Goal: Task Accomplishment & Management: Use online tool/utility

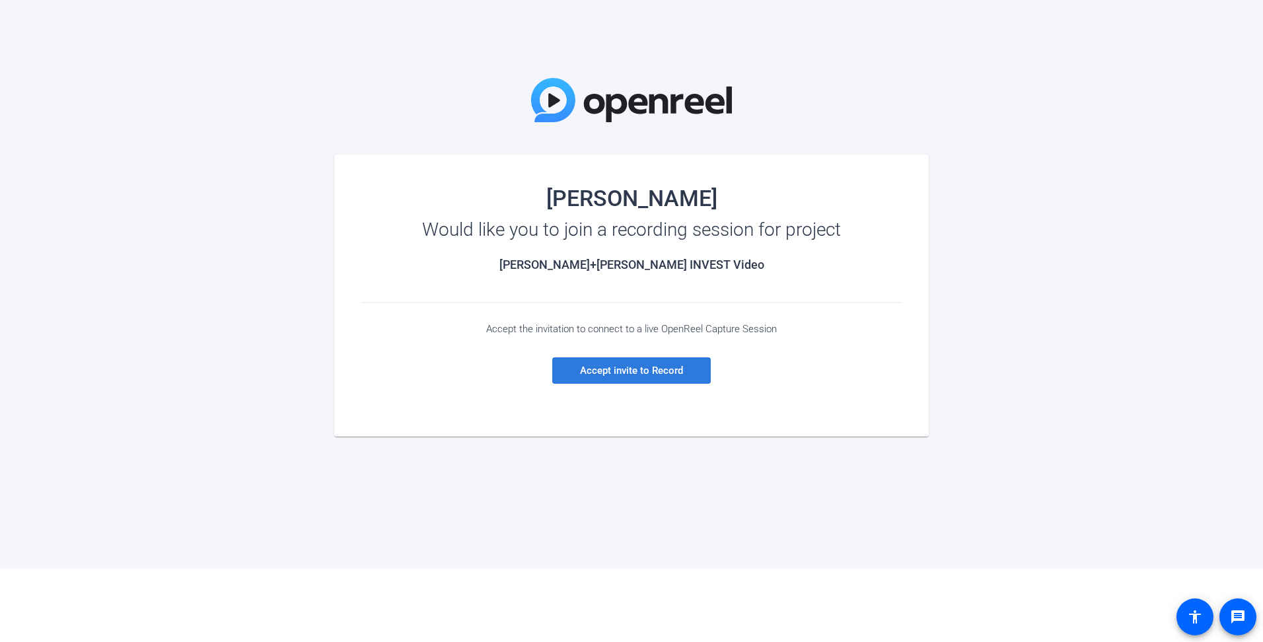
click at [598, 367] on span "Accept invite to Record" at bounding box center [631, 371] width 103 height 12
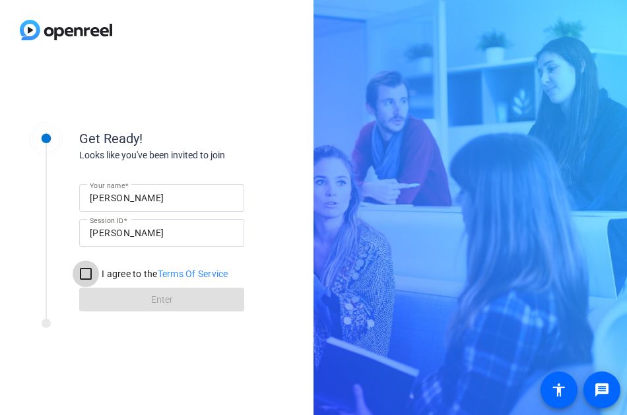
drag, startPoint x: 90, startPoint y: 274, endPoint x: 93, endPoint y: 281, distance: 8.0
click at [89, 274] on input "I agree to the Terms Of Service" at bounding box center [86, 274] width 26 height 26
checkbox input "true"
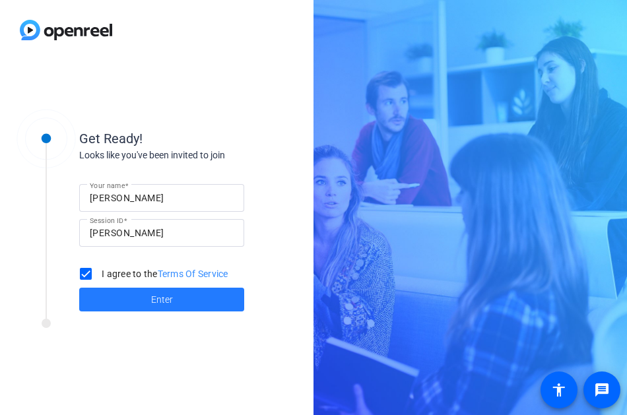
click at [110, 298] on span at bounding box center [161, 300] width 165 height 32
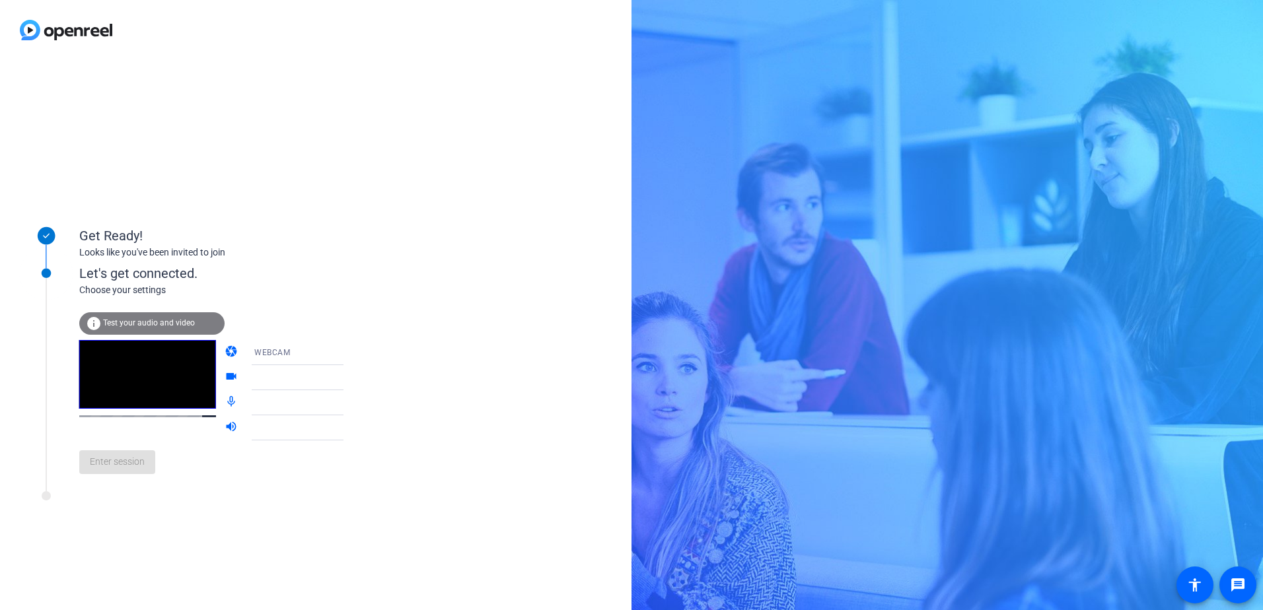
click at [118, 325] on span "Test your audio and video" at bounding box center [149, 322] width 92 height 9
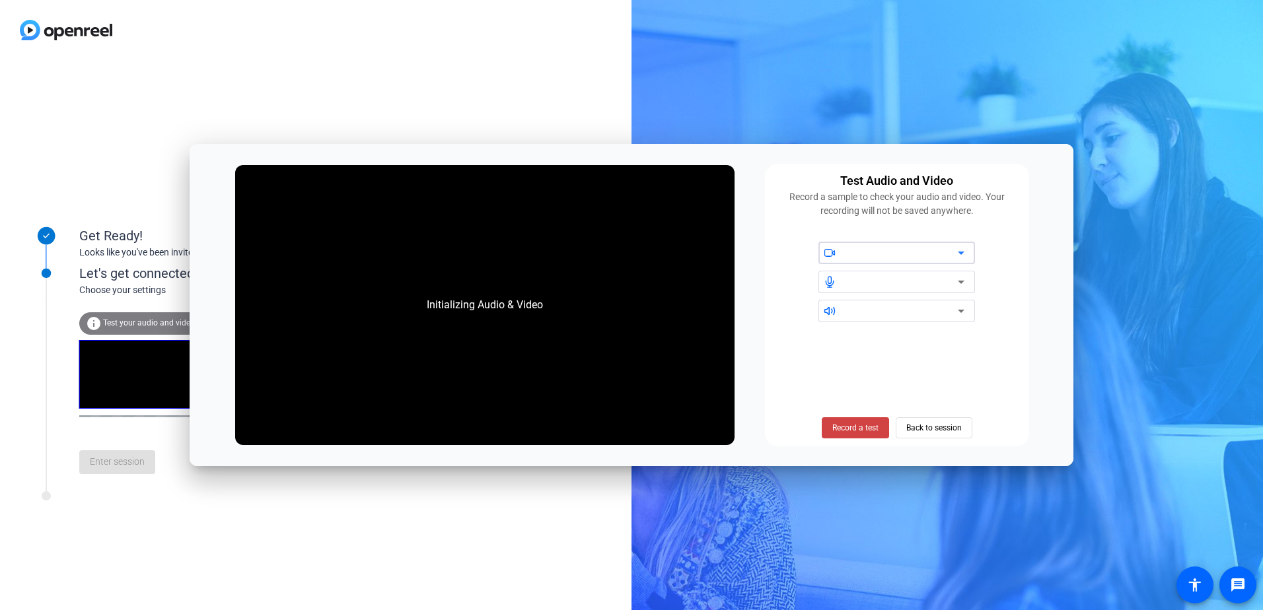
click at [954, 252] on icon at bounding box center [961, 253] width 16 height 16
click at [963, 253] on icon at bounding box center [961, 253] width 16 height 16
click at [933, 249] on div at bounding box center [901, 253] width 112 height 16
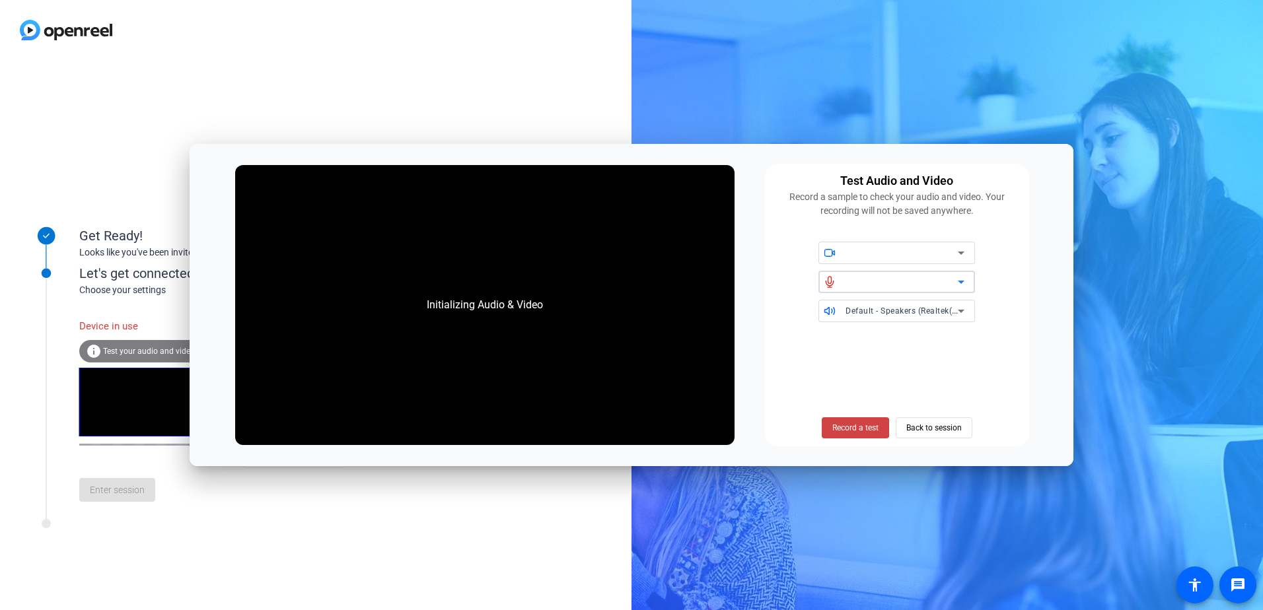
click at [958, 284] on icon at bounding box center [961, 282] width 16 height 16
click at [958, 312] on icon at bounding box center [961, 311] width 16 height 16
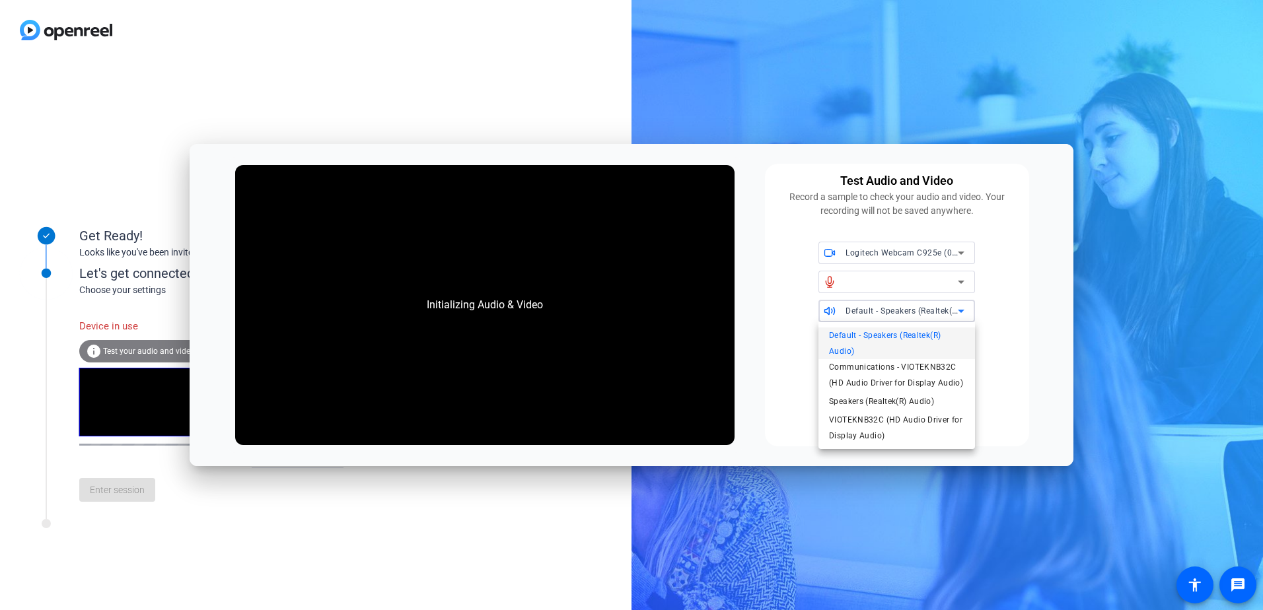
click at [780, 321] on div at bounding box center [631, 305] width 1263 height 610
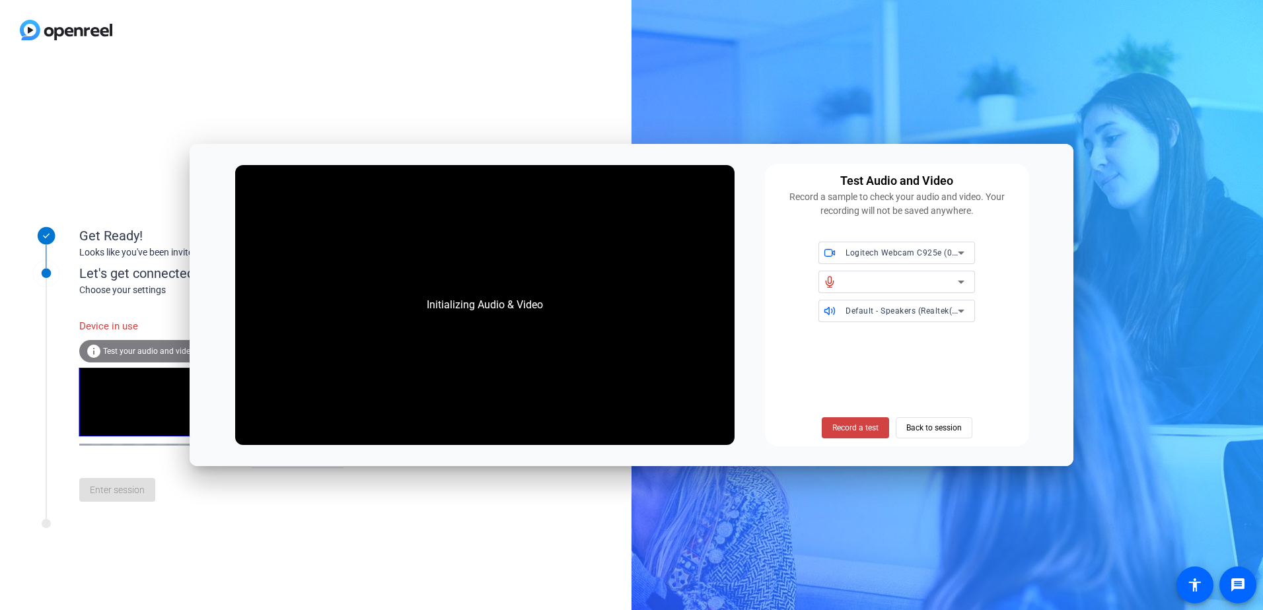
click at [931, 281] on div at bounding box center [901, 282] width 112 height 16
click at [963, 249] on icon at bounding box center [961, 253] width 16 height 16
click at [963, 250] on div at bounding box center [631, 305] width 1263 height 610
click at [962, 281] on icon at bounding box center [961, 282] width 16 height 16
click at [968, 315] on icon at bounding box center [961, 311] width 16 height 16
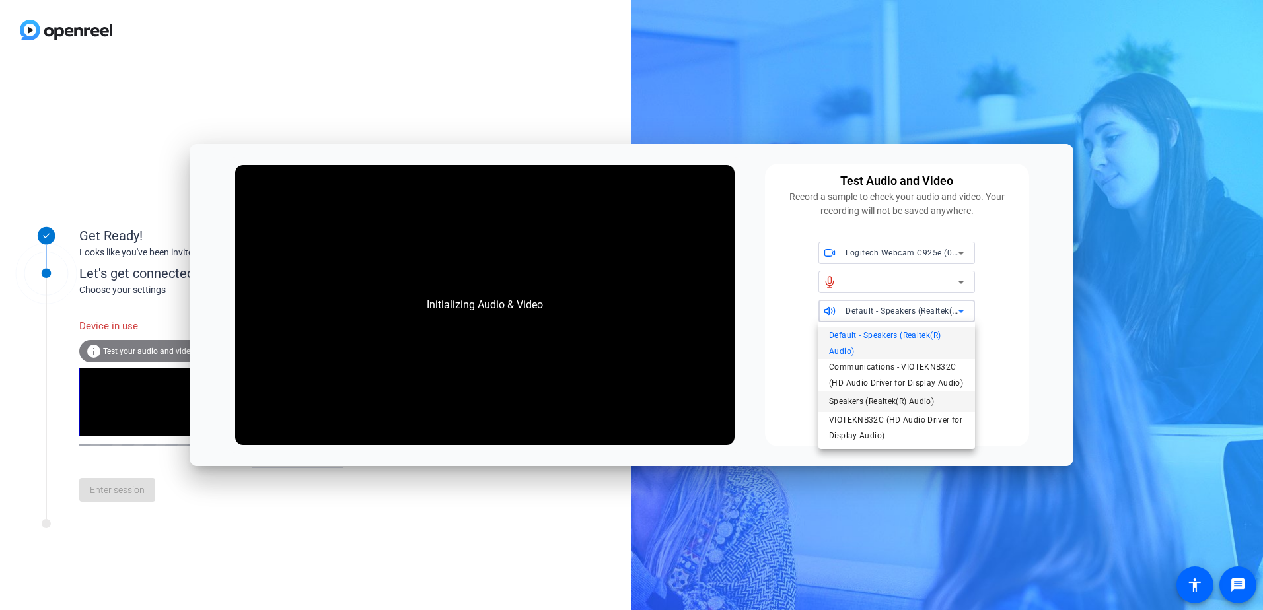
click at [877, 404] on span "Speakers (Realtek(R) Audio)" at bounding box center [881, 402] width 105 height 16
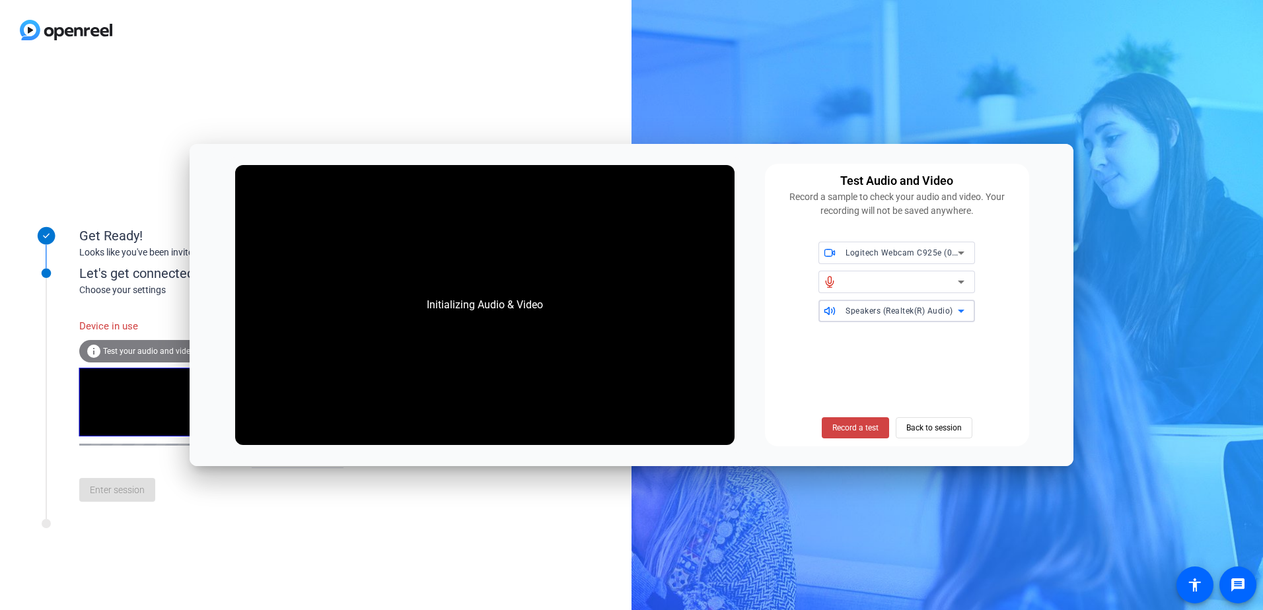
click at [893, 355] on div "Record a test Back to session" at bounding box center [897, 386] width 248 height 106
click at [860, 424] on span "Record a test" at bounding box center [855, 428] width 46 height 12
click at [931, 425] on span "Back to session" at bounding box center [933, 427] width 55 height 25
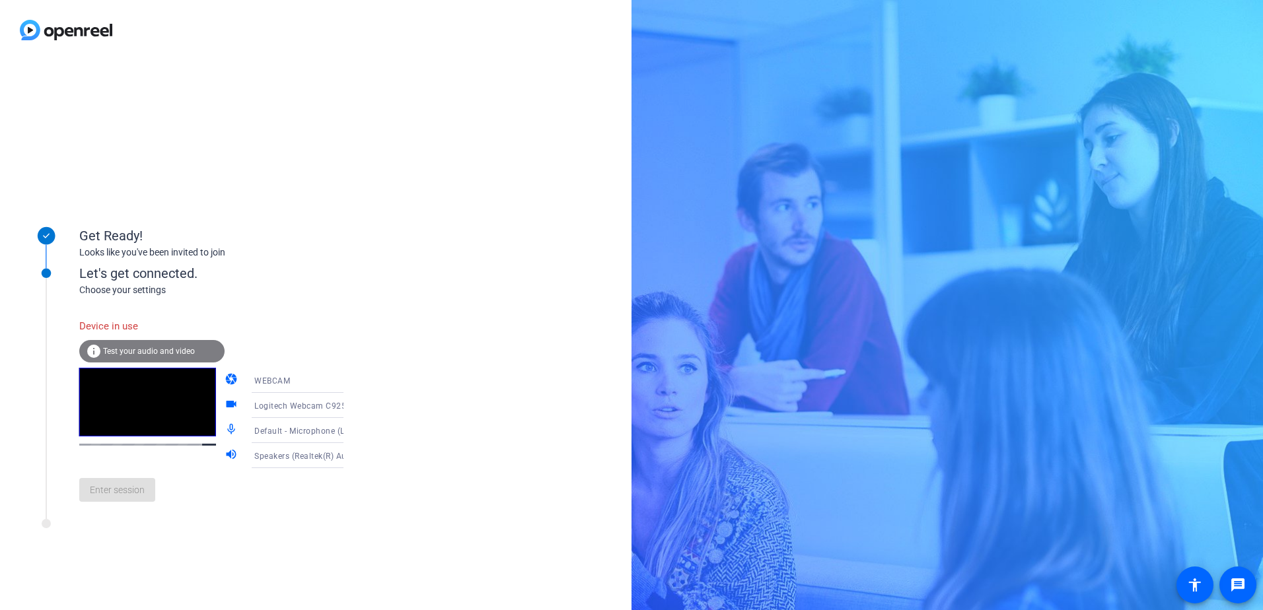
click at [127, 493] on div "Enter session" at bounding box center [224, 490] width 291 height 44
click at [183, 112] on div "Get Ready! Looks like you've been invited to join Let's get connected. Choose y…" at bounding box center [315, 335] width 631 height 550
click at [125, 499] on div "Enter session" at bounding box center [224, 490] width 291 height 44
click at [162, 549] on div "Get Ready! Looks like you've been invited to join Let's get connected. Choose y…" at bounding box center [315, 335] width 631 height 550
click at [319, 433] on span "Default - Microphone (Logitech Webcam C925e) (046d:085b)" at bounding box center [371, 430] width 235 height 11
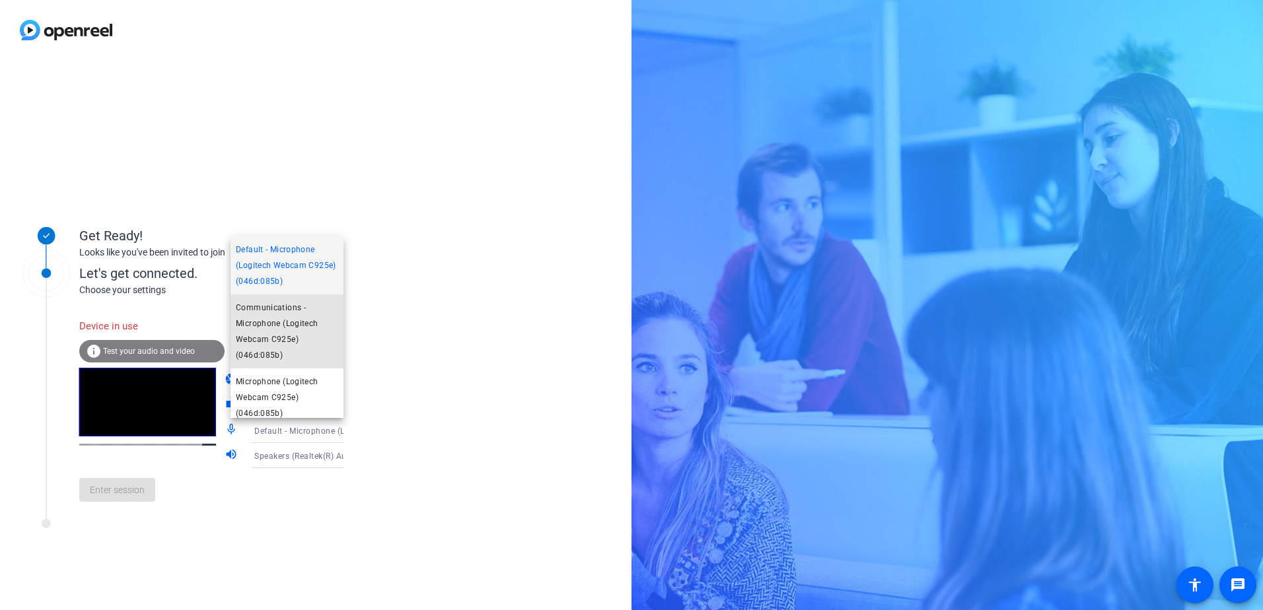
click at [318, 335] on span "Communications - Microphone (Logitech Webcam C925e) (046d:085b)" at bounding box center [287, 331] width 102 height 63
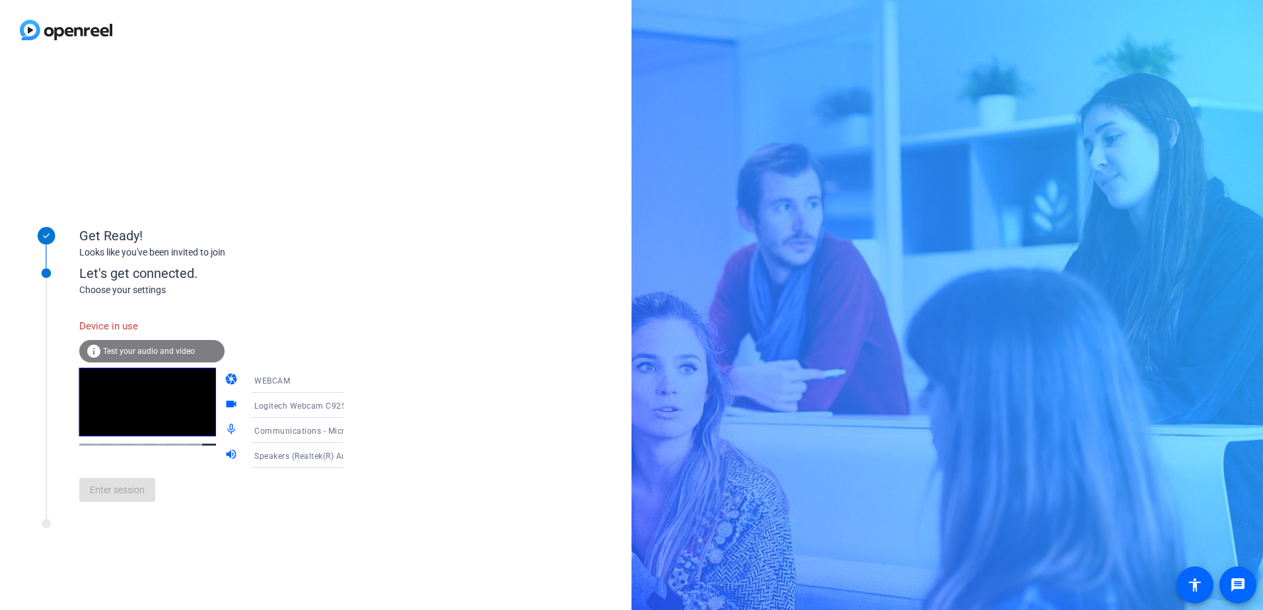
click at [321, 456] on span "Speakers (Realtek(R) Audio)" at bounding box center [308, 455] width 108 height 11
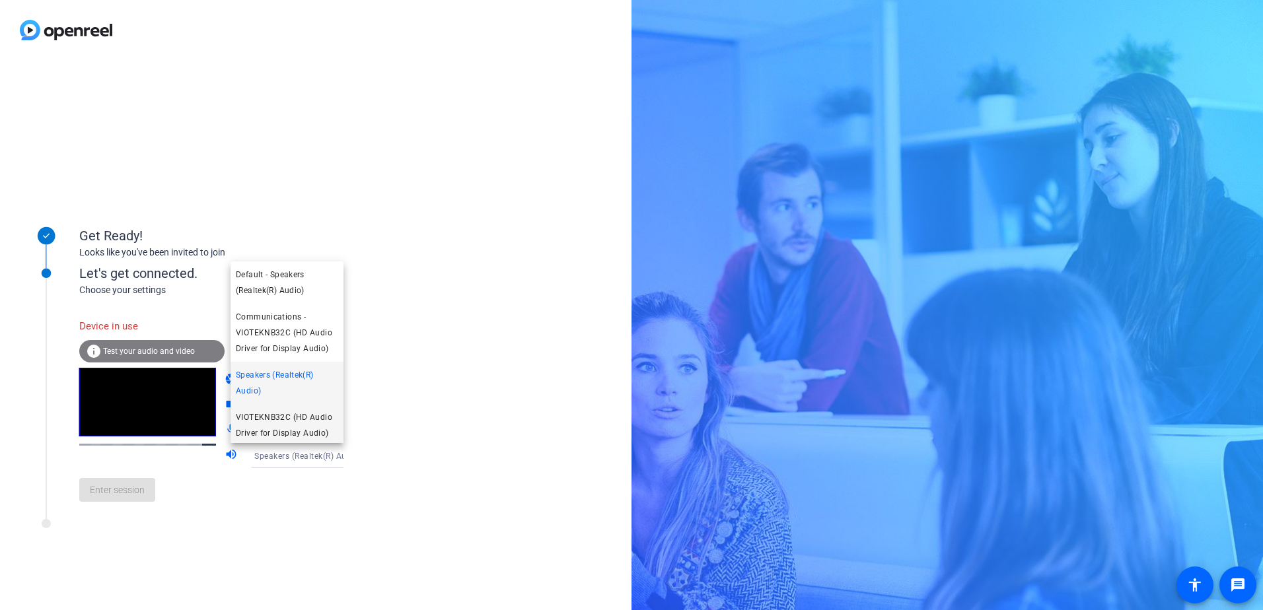
scroll to position [3, 0]
click at [484, 376] on div at bounding box center [631, 305] width 1263 height 610
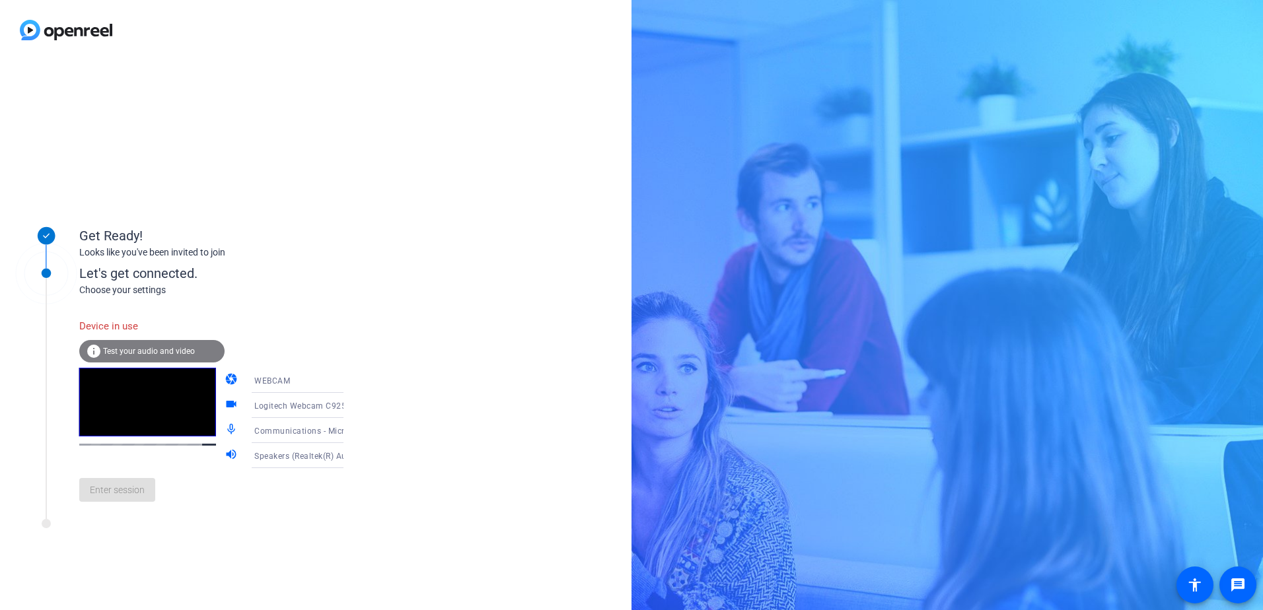
click at [356, 322] on div "Get Ready! Looks like you've been invited to join Let's get connected. Choose y…" at bounding box center [315, 335] width 631 height 550
click at [108, 497] on div "Enter session" at bounding box center [224, 490] width 291 height 44
click at [127, 349] on span "Test your audio and video" at bounding box center [149, 351] width 92 height 9
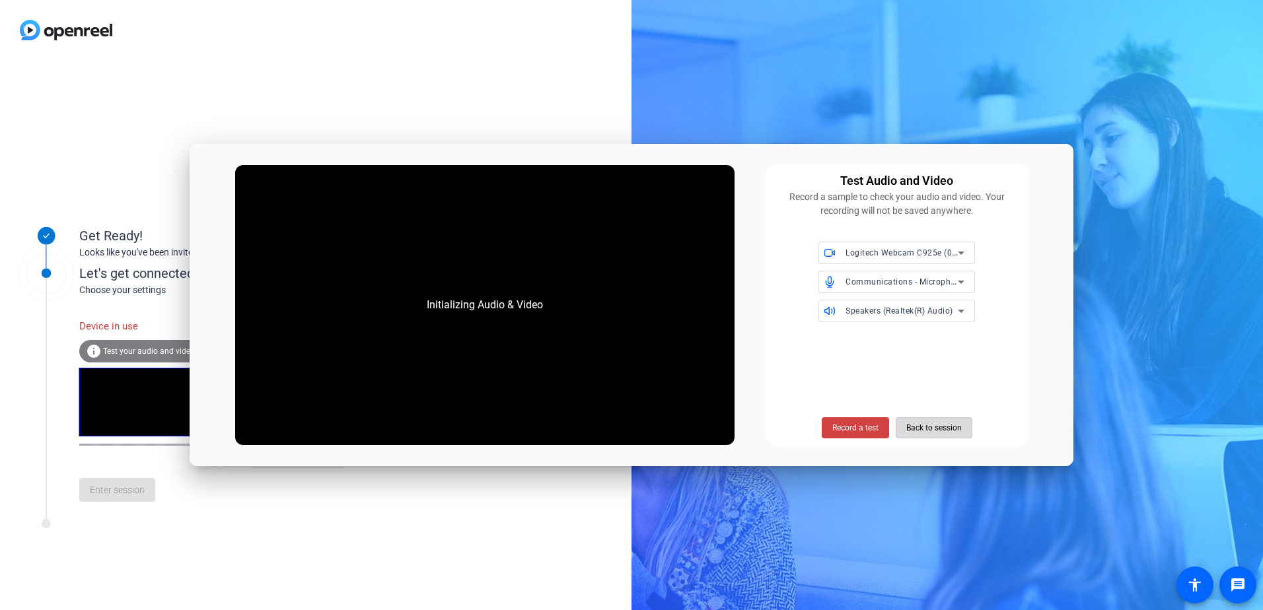
click at [950, 433] on span "Back to session" at bounding box center [933, 427] width 55 height 25
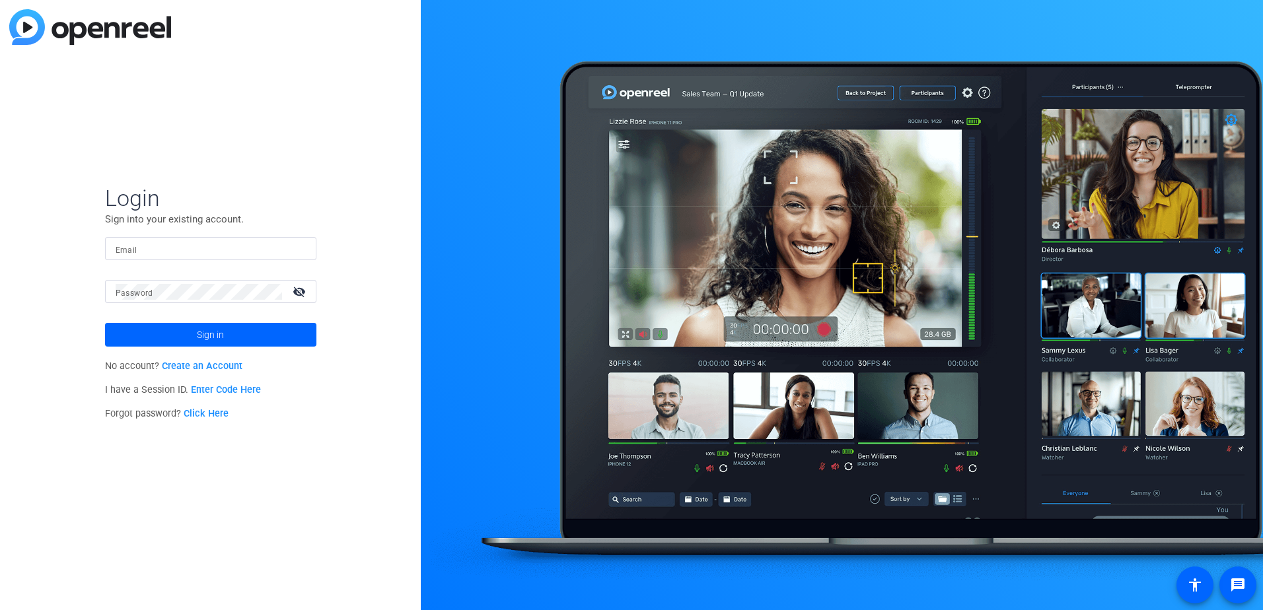
click at [233, 245] on input "Email" at bounding box center [211, 249] width 190 height 16
type input "irina_simpson@gbtpa.com"
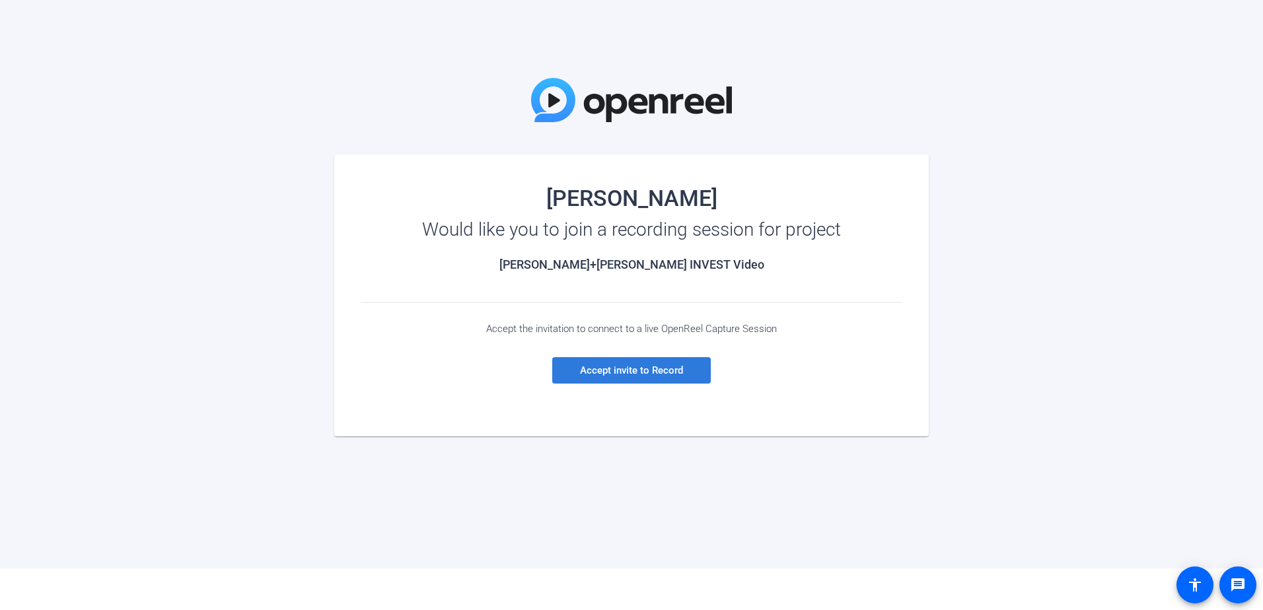
click at [619, 365] on span "Accept invite to Record" at bounding box center [631, 371] width 103 height 12
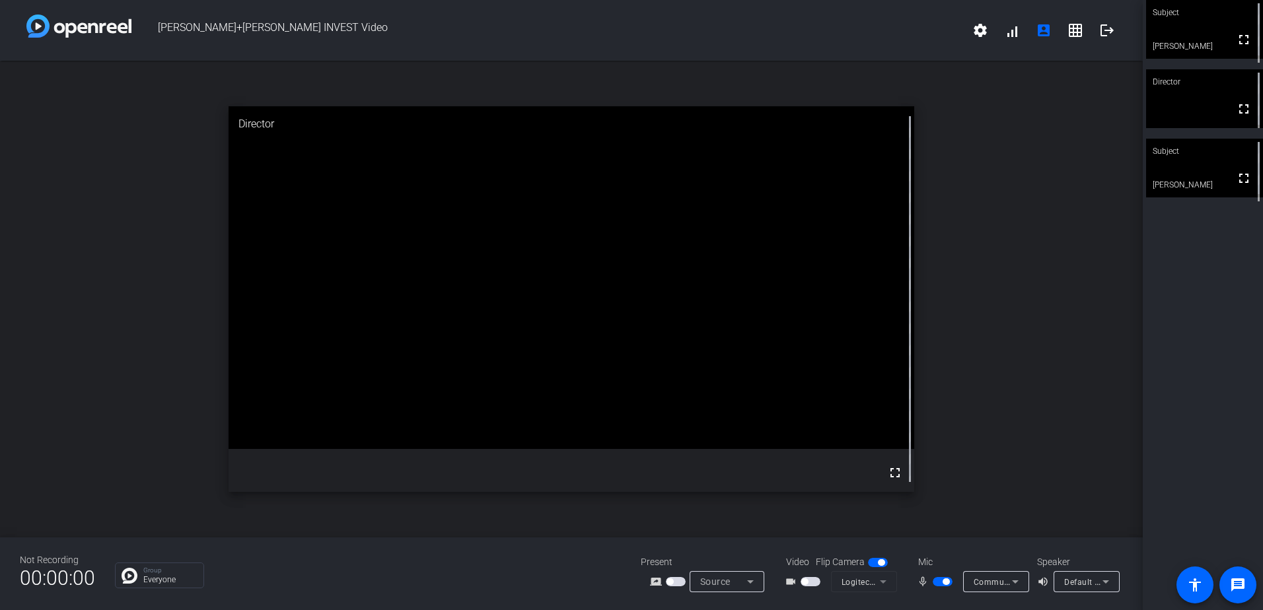
click at [808, 584] on span "button" at bounding box center [810, 581] width 20 height 9
click at [808, 585] on span "button" at bounding box center [810, 581] width 20 height 9
click at [806, 581] on span "button" at bounding box center [804, 582] width 7 height 7
click at [880, 584] on mat-form-field "Logitech Webcam C925e (046d:085b)" at bounding box center [864, 581] width 66 height 21
click at [884, 579] on mat-form-field "Logitech Webcam C925e (046d:085b)" at bounding box center [864, 581] width 66 height 21
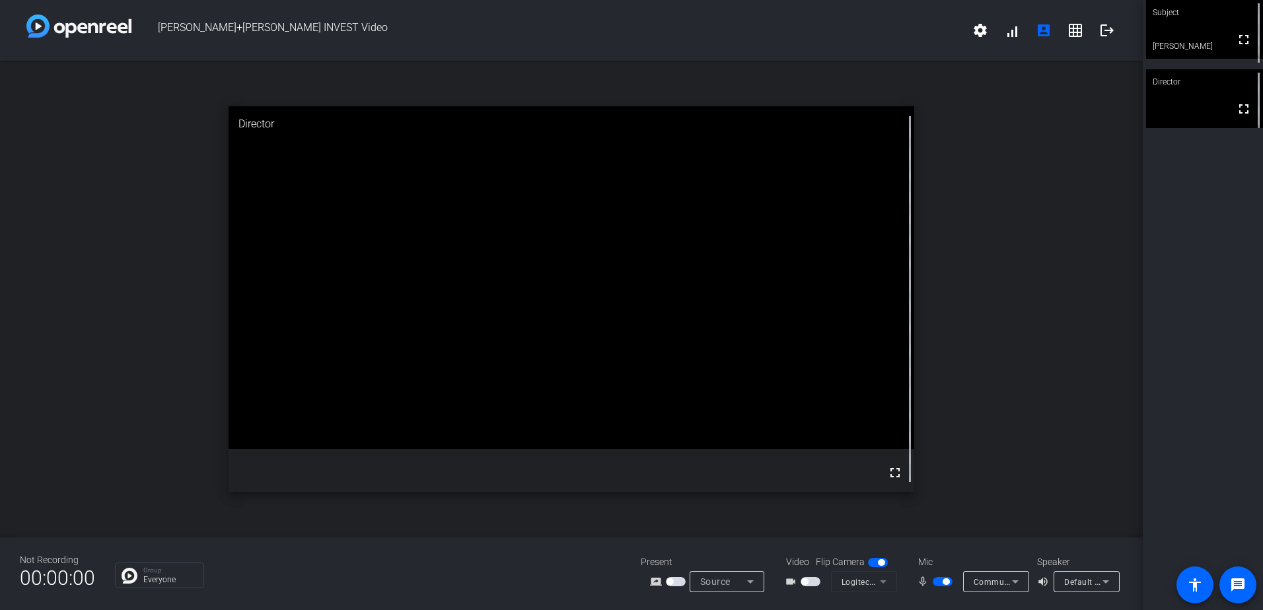
click at [826, 582] on div "videocam_outline" at bounding box center [808, 582] width 46 height 16
click at [744, 586] on icon at bounding box center [750, 582] width 16 height 16
click at [743, 584] on div at bounding box center [631, 305] width 1263 height 610
click at [843, 576] on mat-form-field "Logitech Webcam C925e (046d:085b)" at bounding box center [864, 581] width 66 height 21
click at [852, 585] on mat-form-field "Logitech Webcam C925e (046d:085b)" at bounding box center [864, 581] width 66 height 21
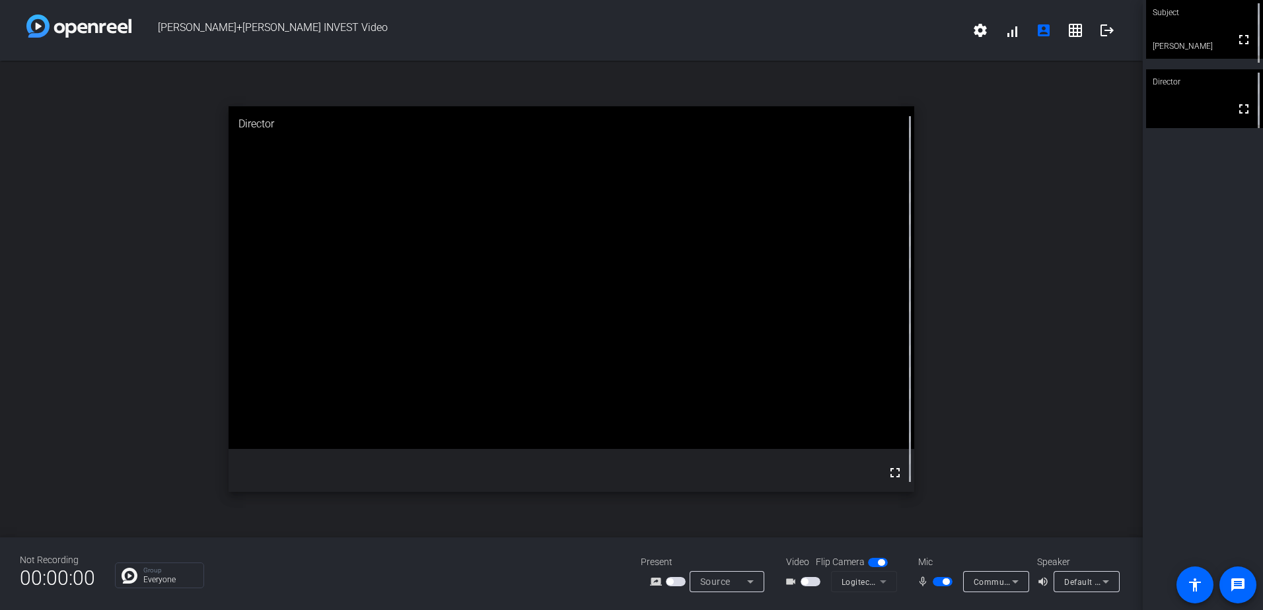
click at [879, 561] on span "button" at bounding box center [881, 562] width 7 height 7
click at [879, 562] on span "button" at bounding box center [878, 562] width 20 height 9
click at [900, 598] on div "Not Recording 00:00:00 Group Everyone Present screen_share_outline Source Video…" at bounding box center [571, 574] width 1143 height 73
click at [882, 581] on mat-form-field "Logitech Webcam C925e (046d:085b)" at bounding box center [864, 581] width 66 height 21
click at [979, 37] on mat-icon "settings" at bounding box center [980, 30] width 16 height 16
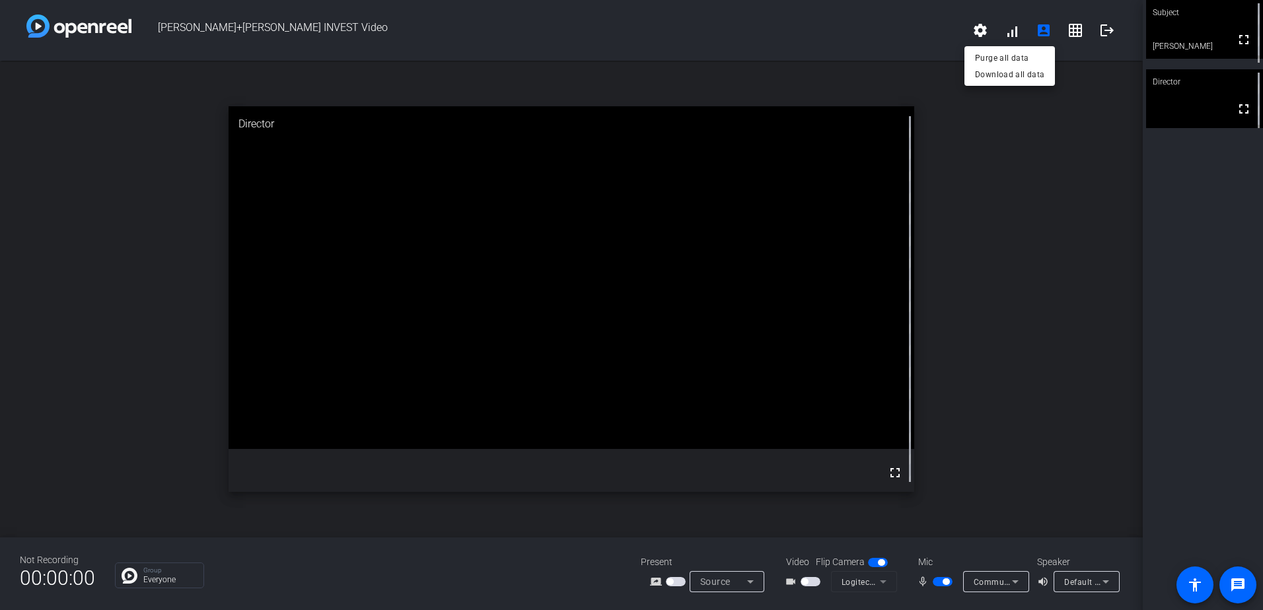
click at [1183, 209] on div at bounding box center [631, 305] width 1263 height 610
drag, startPoint x: 43, startPoint y: 0, endPoint x: 374, endPoint y: 52, distance: 335.6
click at [374, 52] on div "[PERSON_NAME]+[PERSON_NAME] INVEST Video settings signal_cellular_alt account_b…" at bounding box center [571, 30] width 1143 height 61
click at [1236, 48] on mat-icon "fullscreen" at bounding box center [1244, 40] width 16 height 16
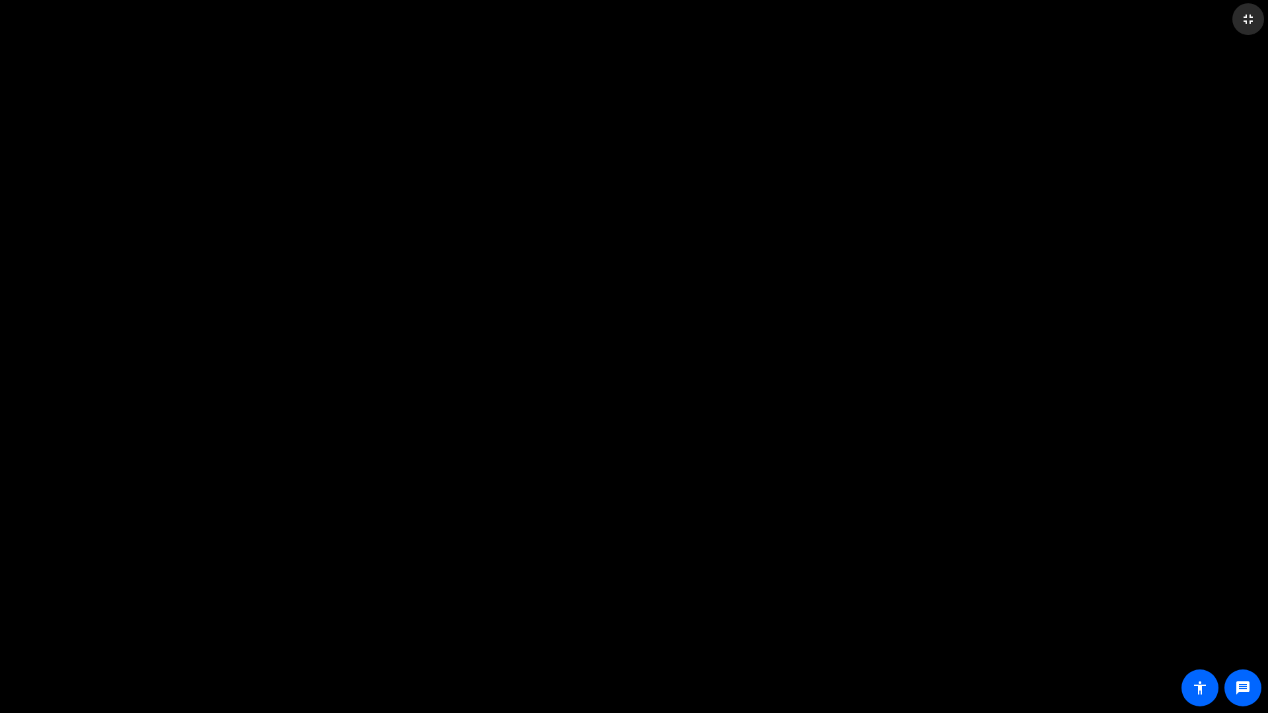
click at [1248, 15] on mat-icon "fullscreen_exit" at bounding box center [1248, 19] width 16 height 16
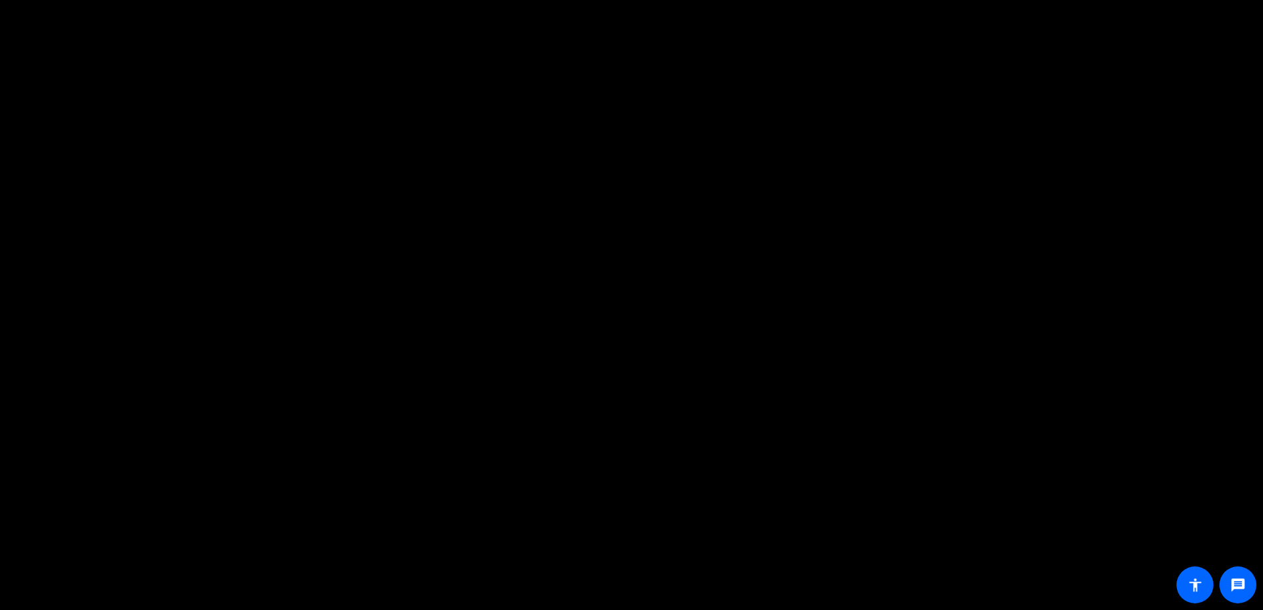
click at [886, 583] on mat-form-field "Logitech Webcam C925e (046d:085b)" at bounding box center [864, 581] width 66 height 21
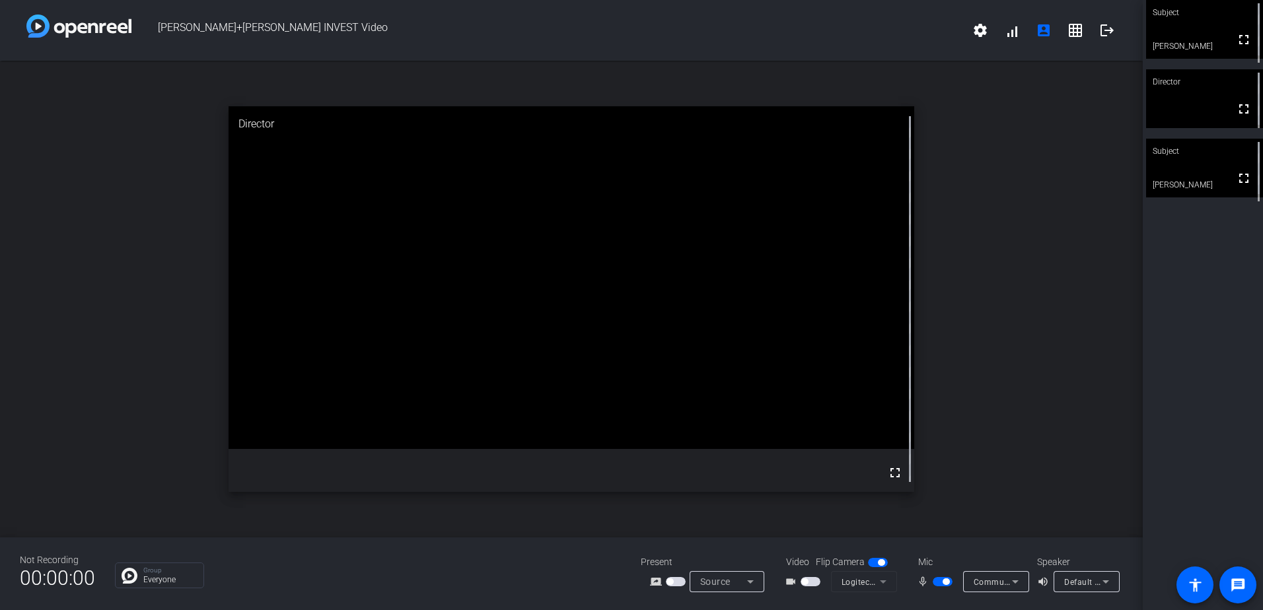
click at [883, 578] on mat-form-field "Logitech Webcam C925e (046d:085b)" at bounding box center [864, 581] width 66 height 21
drag, startPoint x: 800, startPoint y: 579, endPoint x: 805, endPoint y: 584, distance: 7.5
click at [800, 580] on button "button" at bounding box center [810, 581] width 20 height 9
click at [1096, 584] on span "Default - Speakers (Realtek(R) Audio)" at bounding box center [1135, 582] width 143 height 11
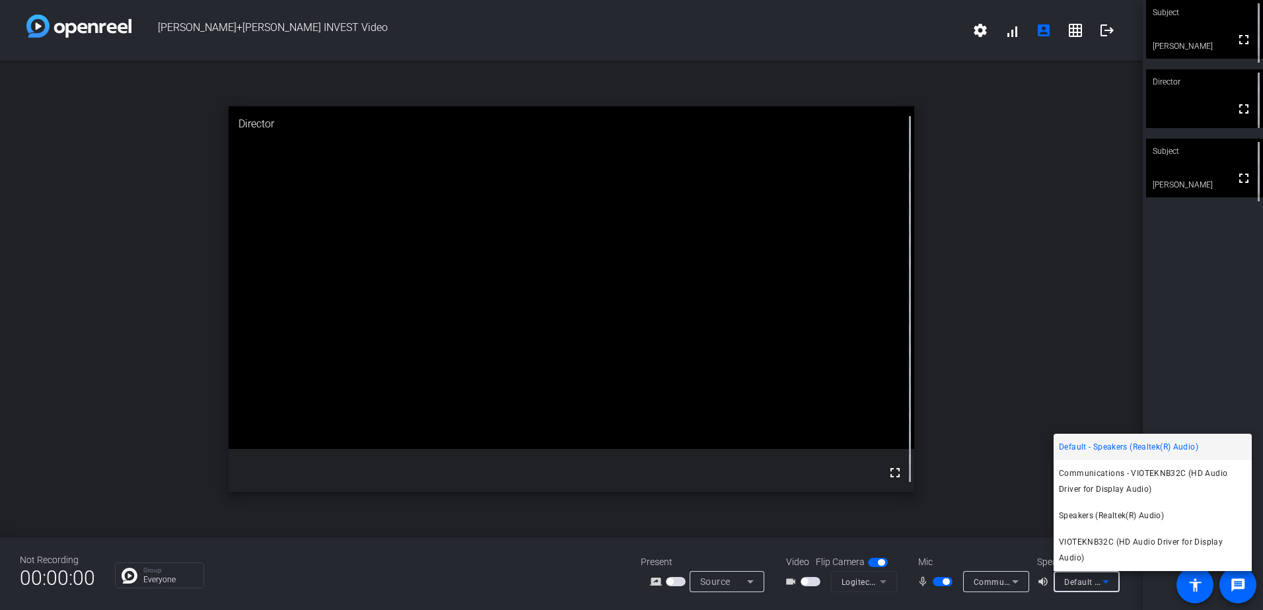
click at [1029, 345] on div at bounding box center [631, 305] width 1263 height 610
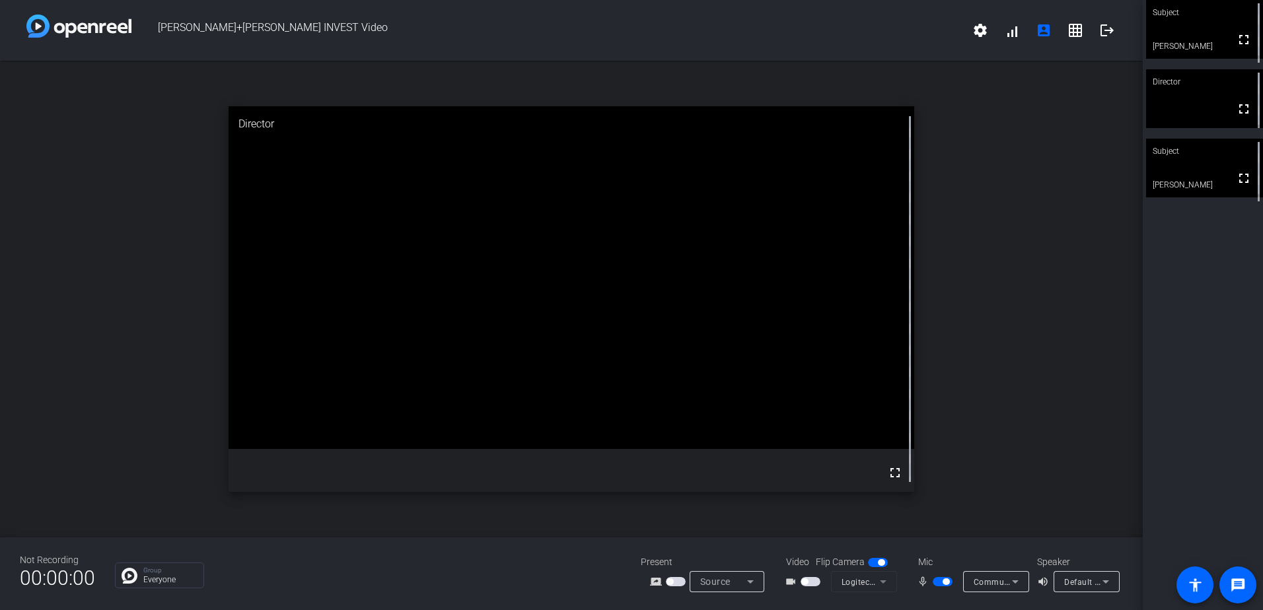
click at [885, 578] on mat-form-field "Logitech Webcam C925e (046d:085b)" at bounding box center [864, 581] width 66 height 21
click at [884, 584] on mat-form-field "Logitech Webcam C925e (046d:085b)" at bounding box center [864, 581] width 66 height 21
click at [820, 579] on div at bounding box center [811, 581] width 22 height 9
click at [811, 582] on span "button" at bounding box center [810, 581] width 20 height 9
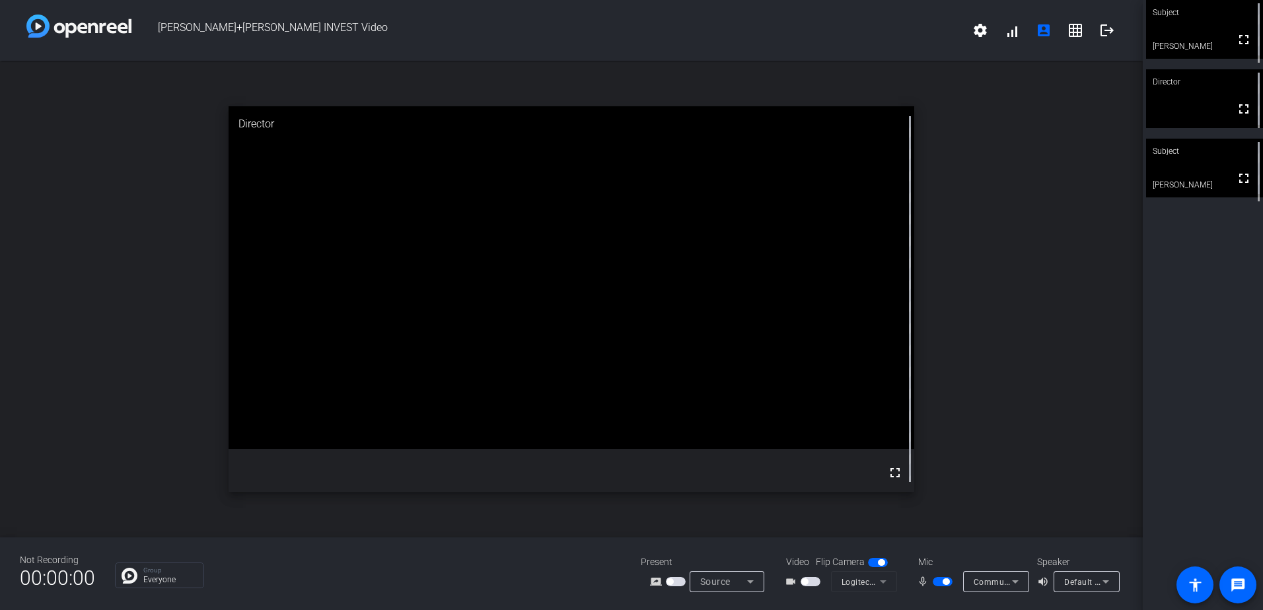
click at [853, 585] on mat-form-field "Logitech Webcam C925e (046d:085b)" at bounding box center [864, 581] width 66 height 21
click at [905, 575] on div "Present screen_share_outline Source Video Flip Camera videocam_outline Logitech…" at bounding box center [882, 573] width 482 height 37
drag, startPoint x: 905, startPoint y: 575, endPoint x: 894, endPoint y: 579, distance: 11.3
click at [895, 578] on div "videocam_outline Logitech Webcam C925e (046d:085b)" at bounding box center [839, 581] width 132 height 21
click at [704, 581] on span "Source" at bounding box center [715, 582] width 30 height 11
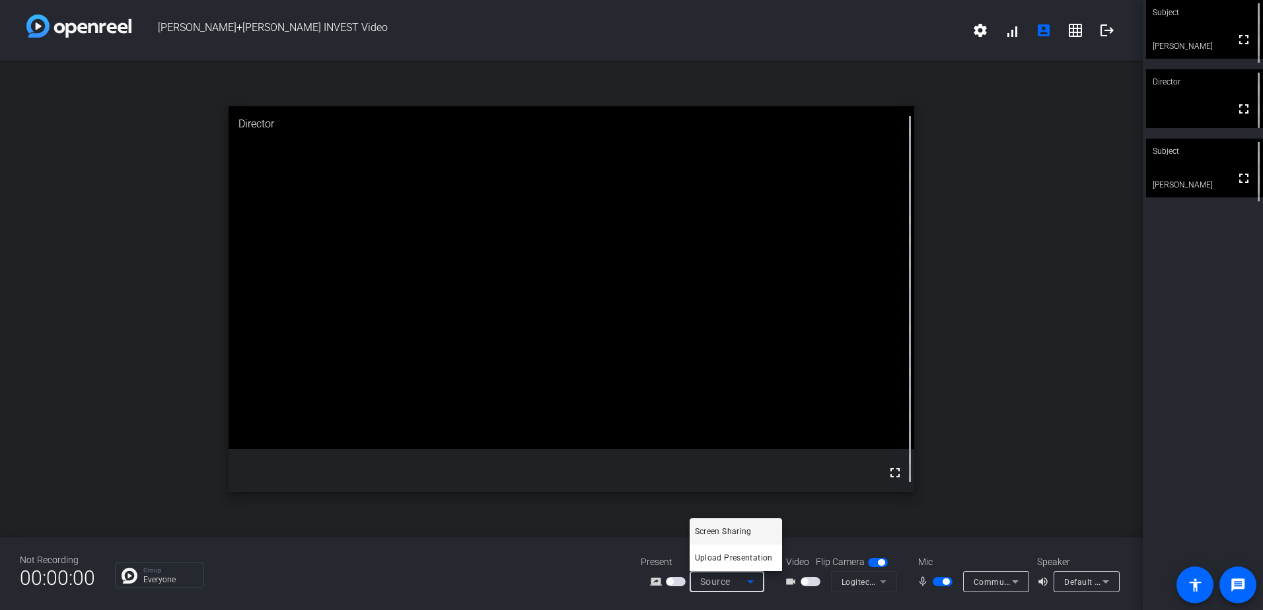
click at [1153, 393] on div at bounding box center [631, 305] width 1263 height 610
click at [1045, 28] on mat-icon "account_box" at bounding box center [1044, 30] width 16 height 16
click at [1195, 330] on div "Subject fullscreen [PERSON_NAME] Director fullscreen Subject fullscreen [PERSON…" at bounding box center [1203, 305] width 120 height 610
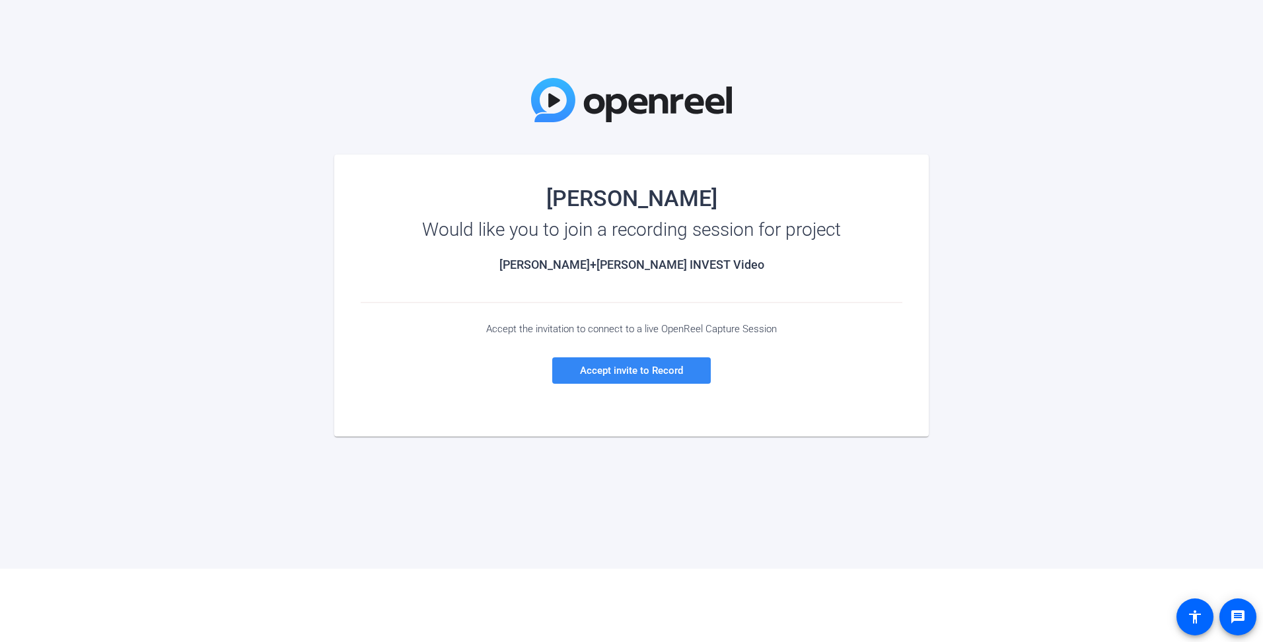
click at [594, 368] on span "Accept invite to Record" at bounding box center [631, 371] width 103 height 12
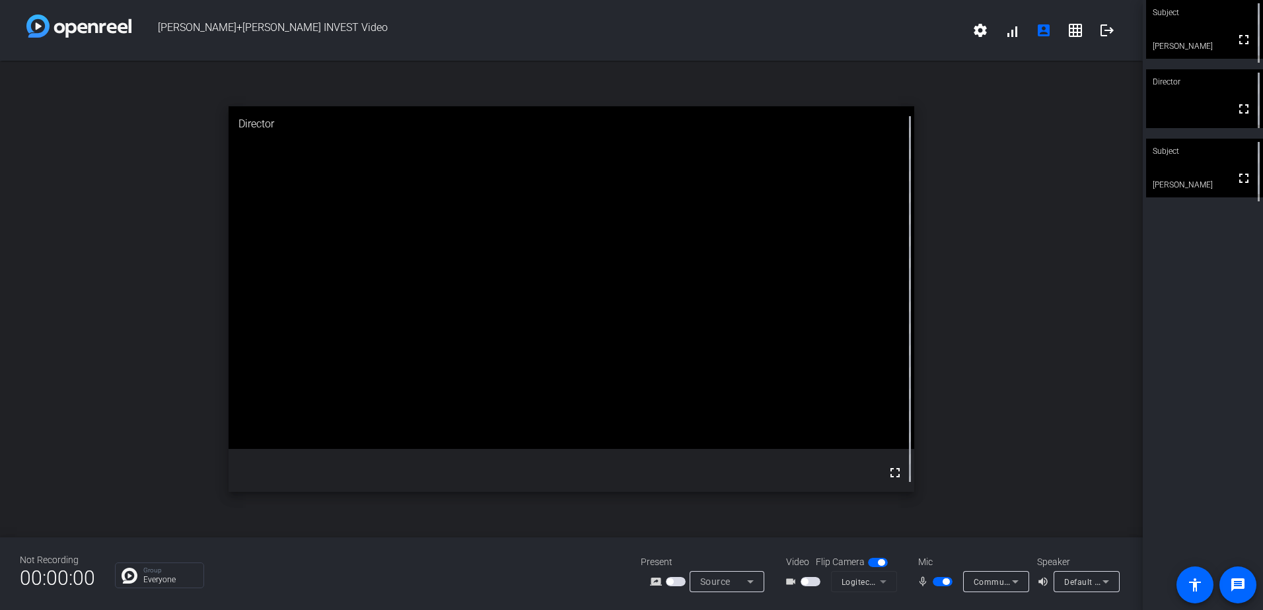
click at [808, 583] on span "button" at bounding box center [804, 582] width 7 height 7
click at [808, 581] on button "button" at bounding box center [810, 581] width 20 height 9
click at [868, 584] on mat-form-field "Logitech Webcam C925e (046d:085b)" at bounding box center [864, 581] width 66 height 21
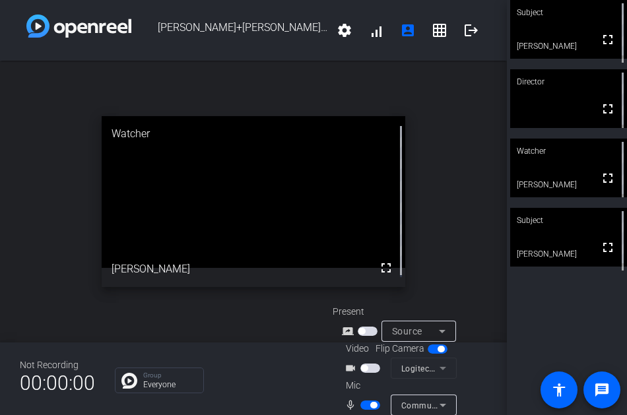
click at [481, 359] on div "Not Recording 00:00:00 Group Everyone Present screen_share_outline Source Video…" at bounding box center [253, 379] width 507 height 73
click at [561, 334] on div "Subject fullscreen Irina Simposon Director fullscreen Watcher fullscreen Carol …" at bounding box center [567, 207] width 120 height 415
click at [363, 365] on span "button" at bounding box center [364, 368] width 7 height 7
